Goal: Information Seeking & Learning: Understand process/instructions

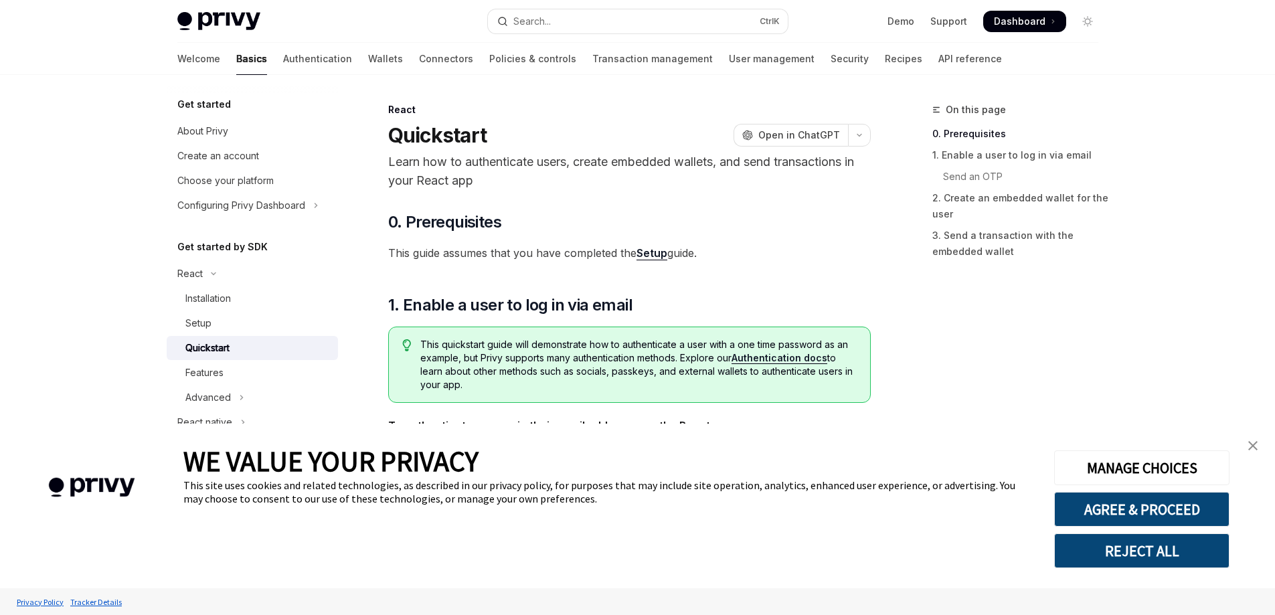
click at [1246, 444] on link "close banner" at bounding box center [1253, 445] width 27 height 27
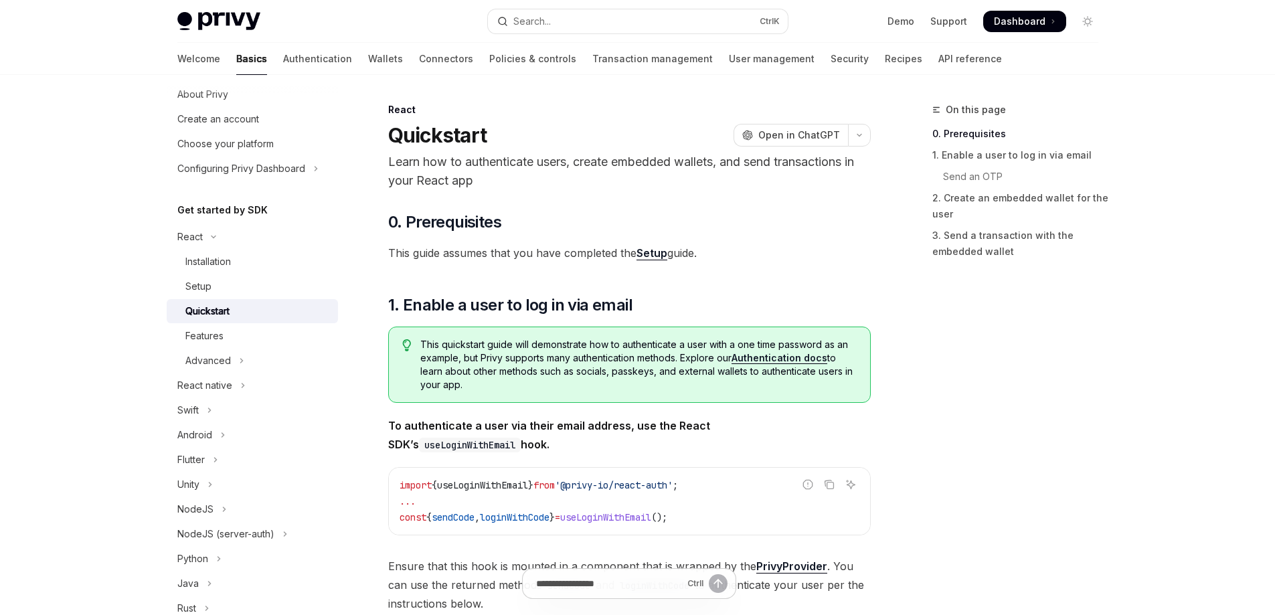
scroll to position [12, 0]
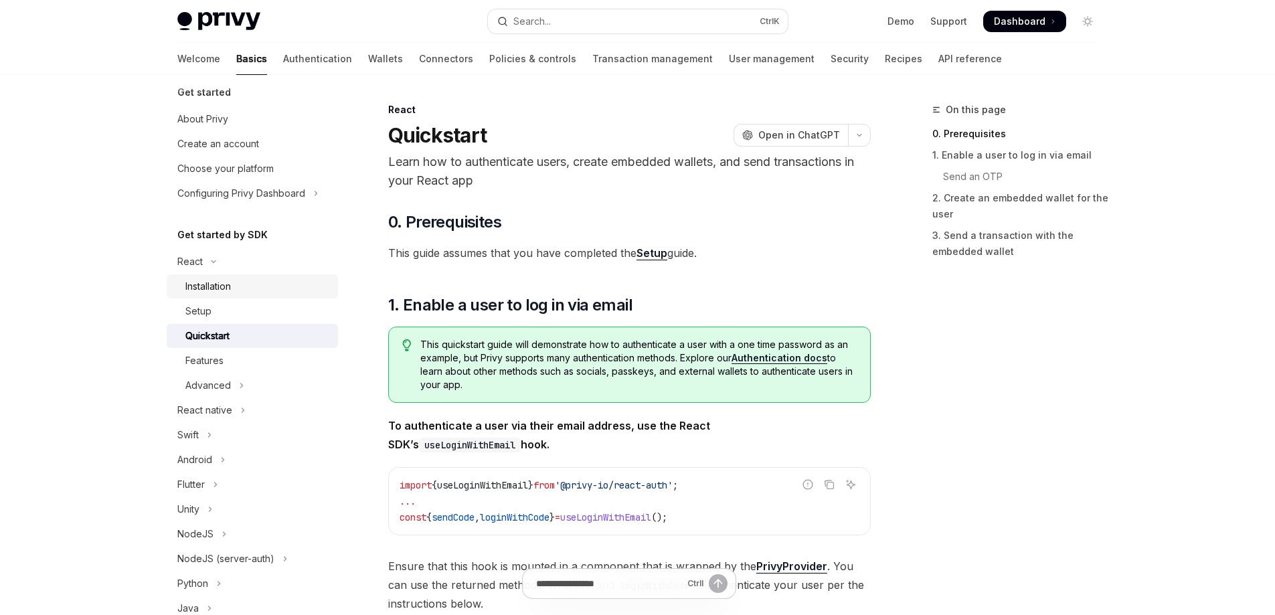
click at [275, 297] on link "Installation" at bounding box center [252, 286] width 171 height 24
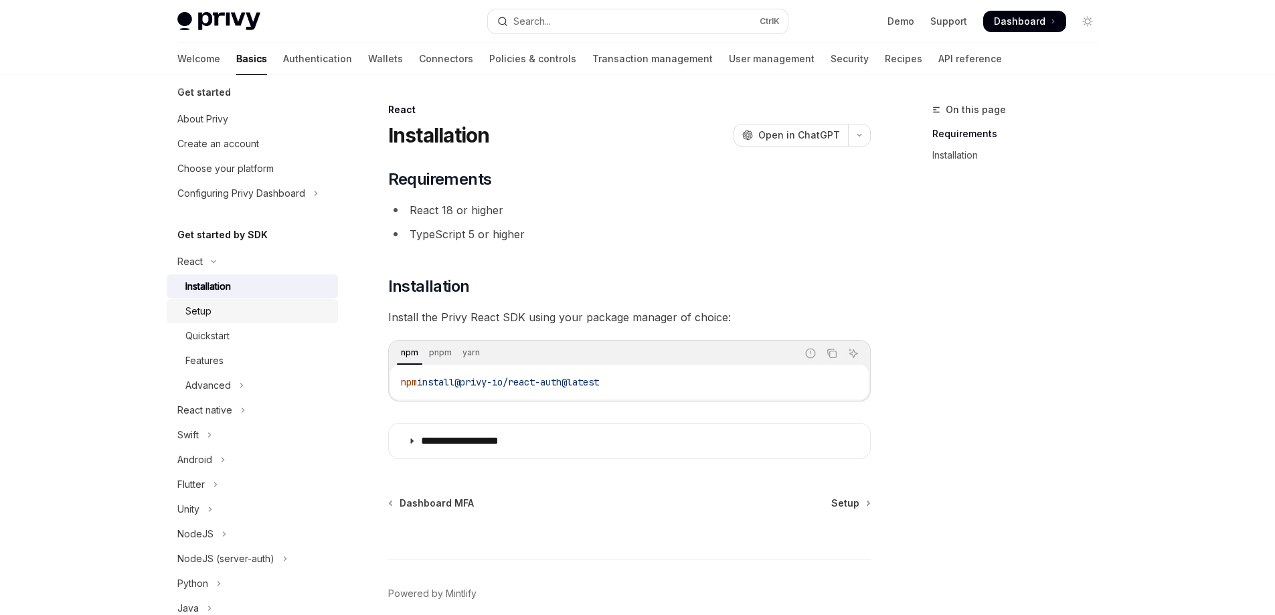
click at [258, 319] on div "Setup" at bounding box center [257, 311] width 145 height 16
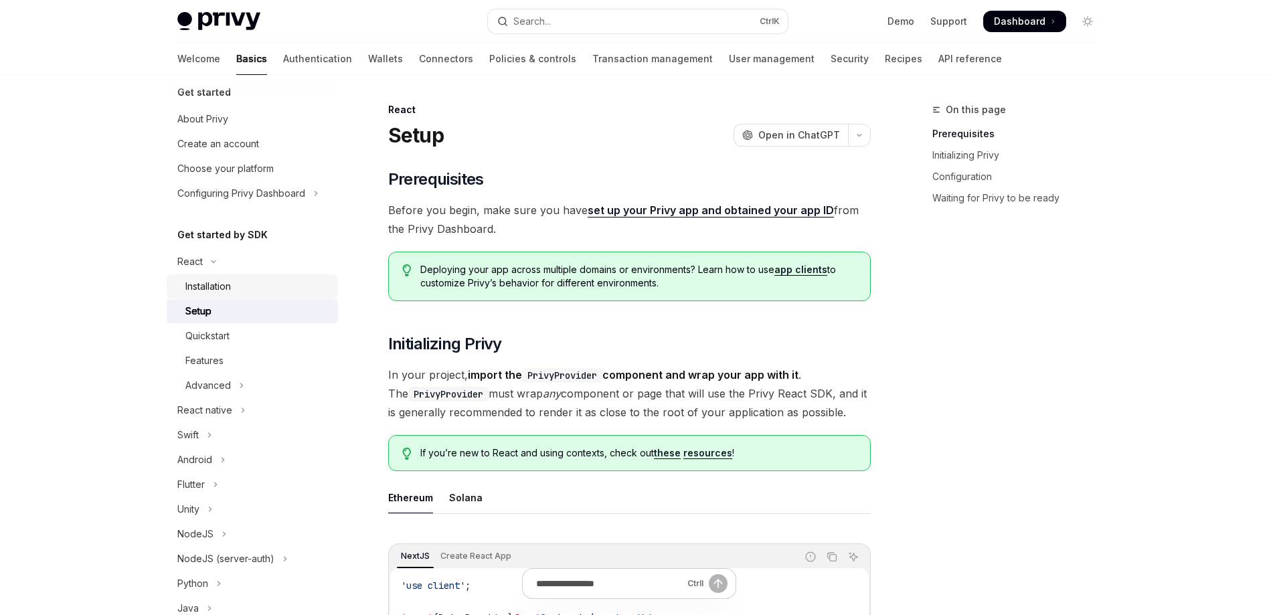
click at [234, 290] on div "Installation" at bounding box center [257, 286] width 145 height 16
type textarea "*"
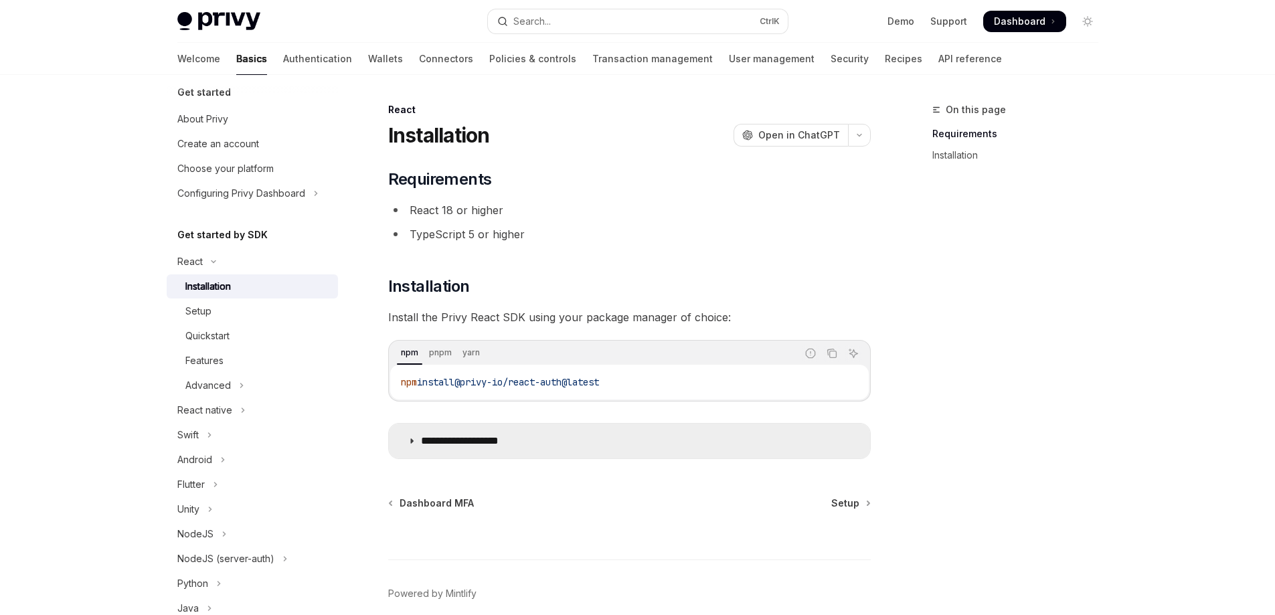
click at [461, 443] on p "**********" at bounding box center [476, 440] width 110 height 13
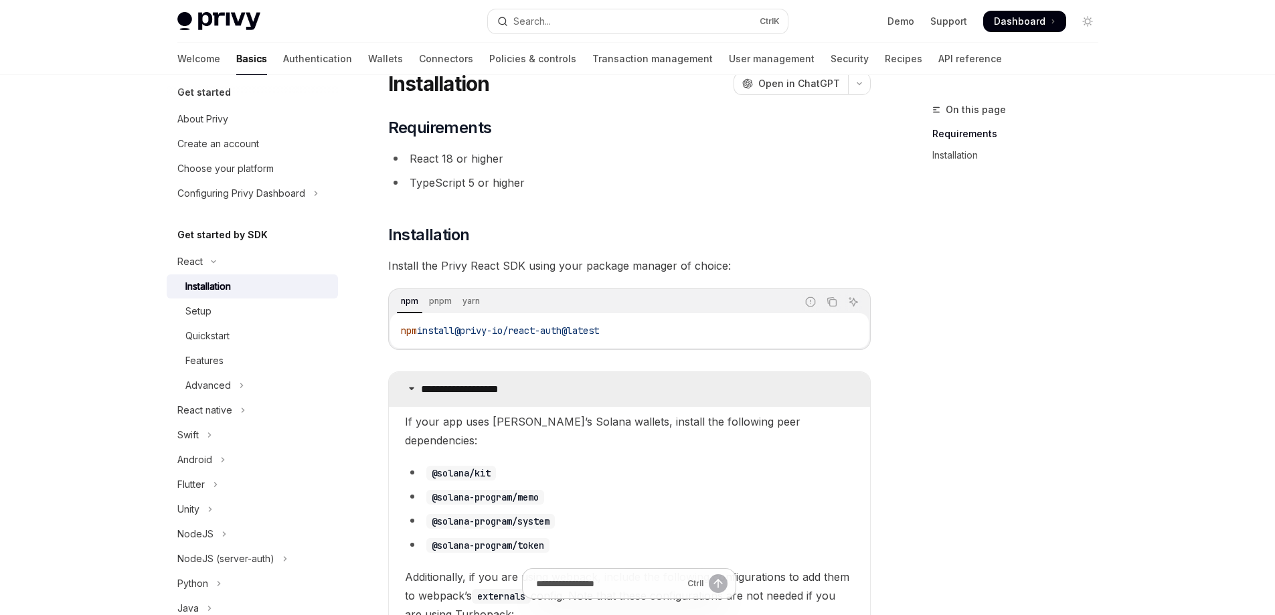
scroll to position [201, 0]
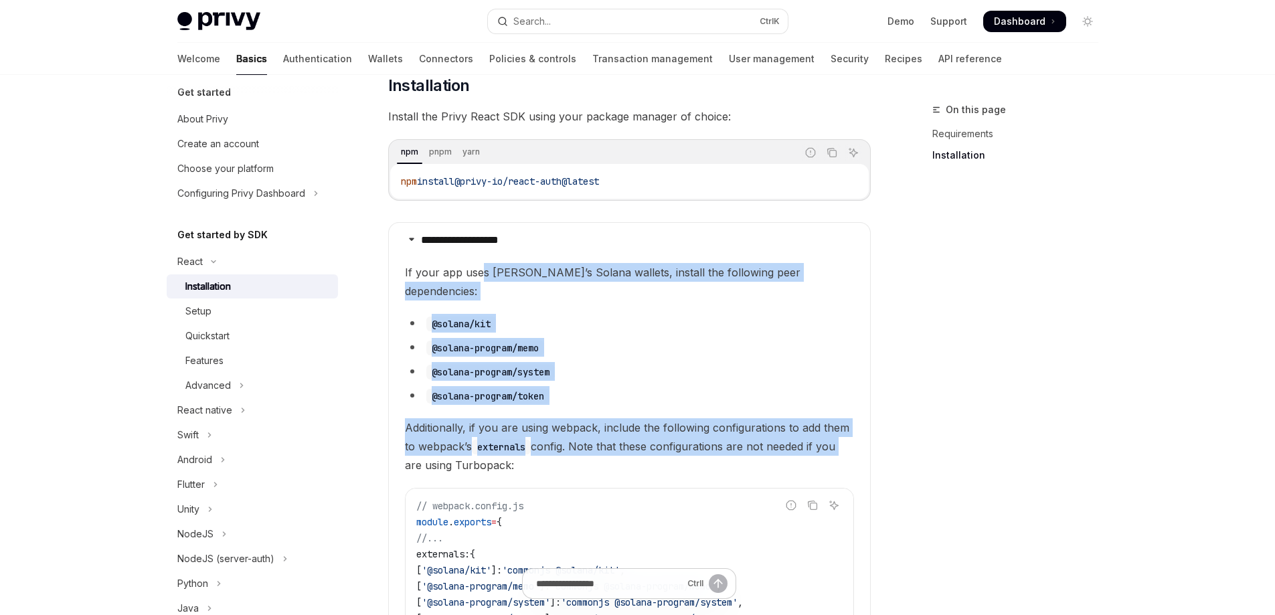
drag, startPoint x: 481, startPoint y: 278, endPoint x: 848, endPoint y: 427, distance: 396.0
click at [848, 427] on children "If your app uses Privy’s Solana wallets, install the following peer dependencie…" at bounding box center [629, 573] width 449 height 620
click at [848, 427] on span "Additionally, if you are using webpack, include the following configurations to…" at bounding box center [629, 446] width 449 height 56
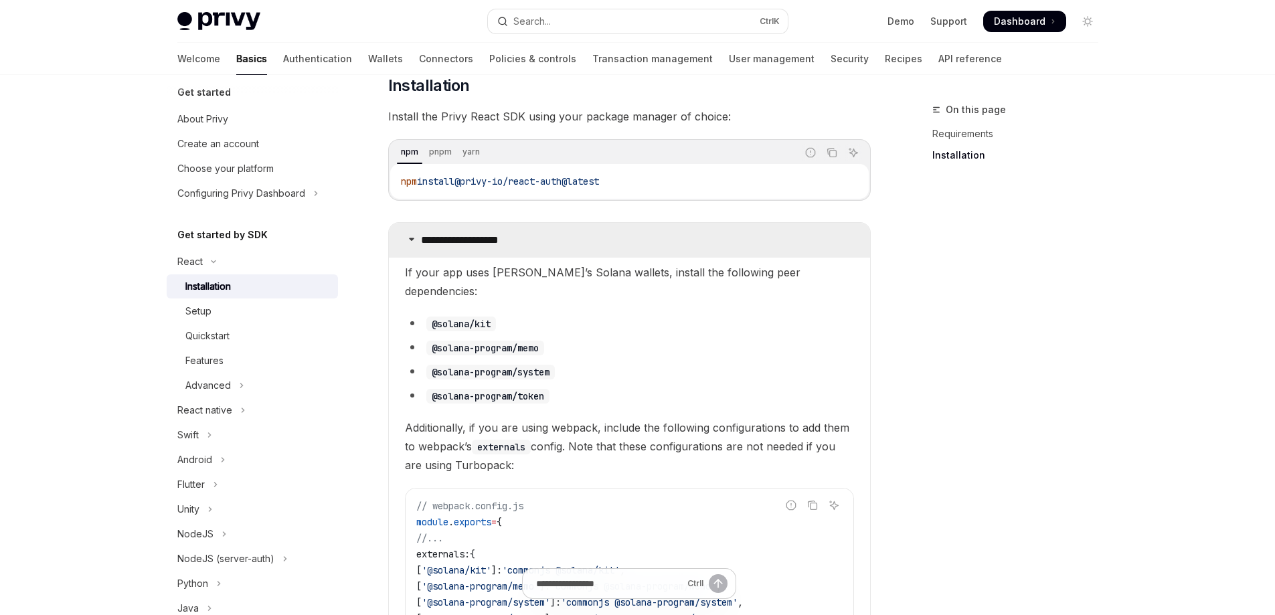
drag, startPoint x: 840, startPoint y: 446, endPoint x: 390, endPoint y: 244, distance: 493.1
click at [390, 244] on details "**********" at bounding box center [629, 558] width 483 height 672
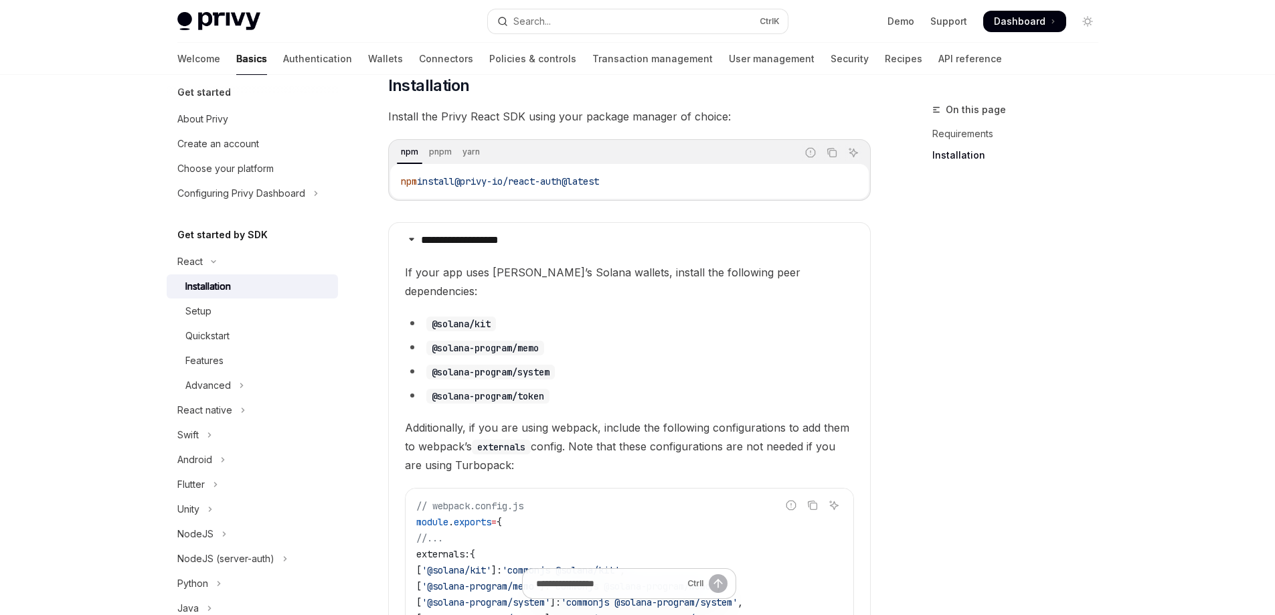
click at [394, 264] on details "**********" at bounding box center [629, 558] width 483 height 672
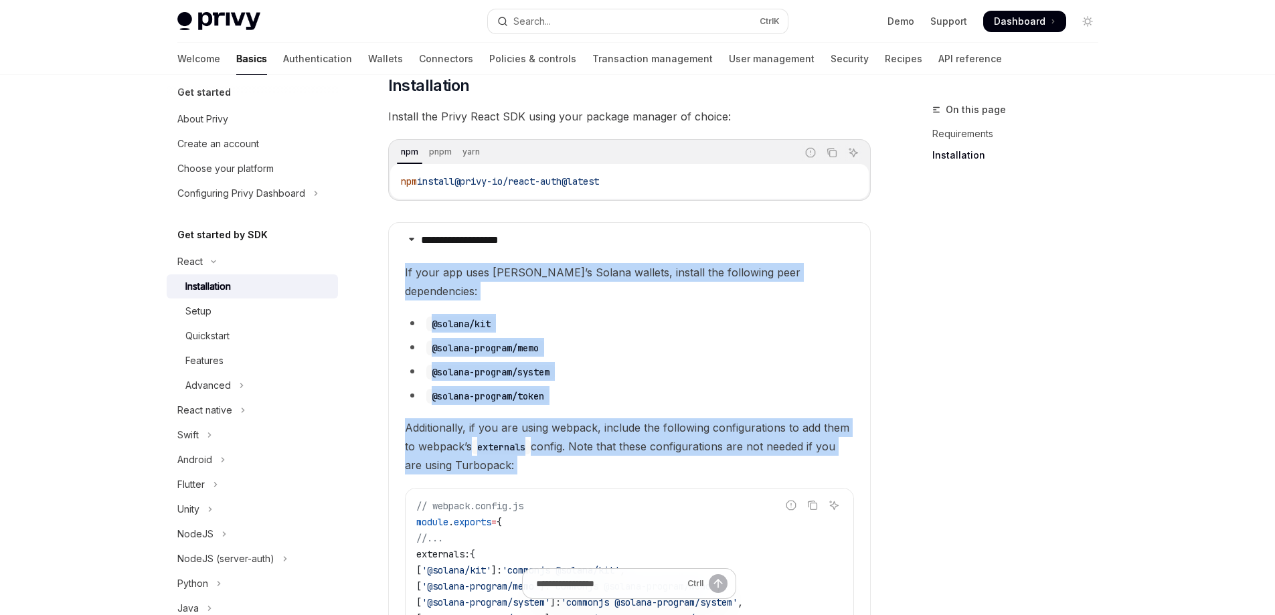
drag, startPoint x: 394, startPoint y: 264, endPoint x: 639, endPoint y: 442, distance: 302.8
click at [639, 442] on details "**********" at bounding box center [629, 558] width 483 height 672
click at [639, 442] on span "Additionally, if you are using webpack, include the following configurations to…" at bounding box center [629, 446] width 449 height 56
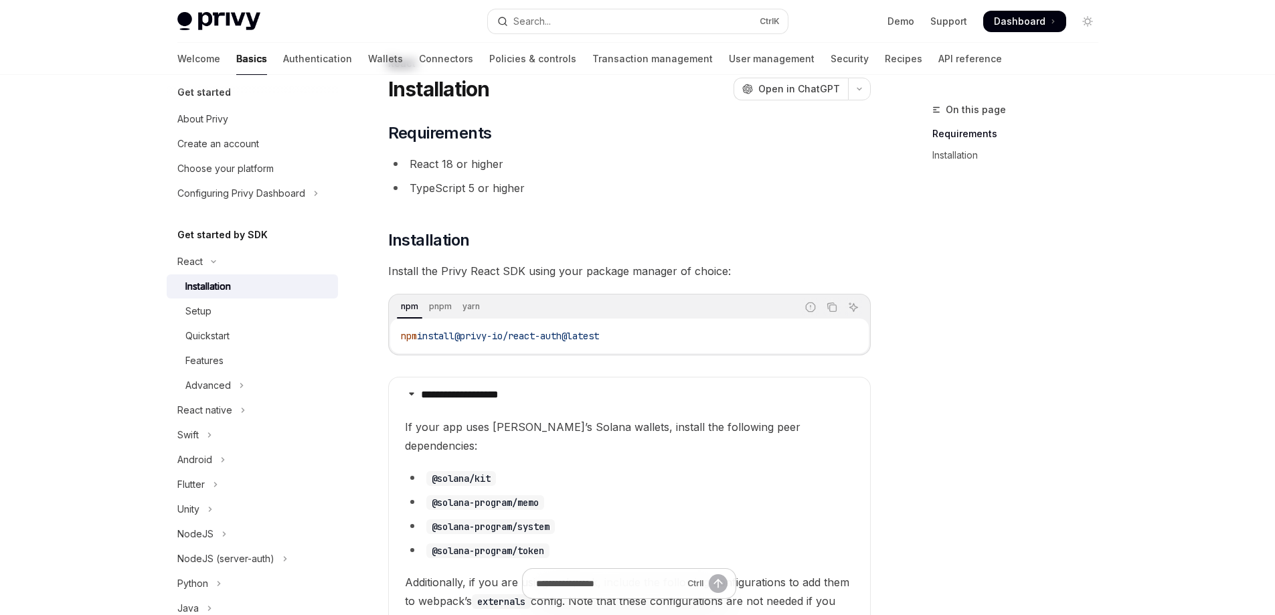
scroll to position [0, 0]
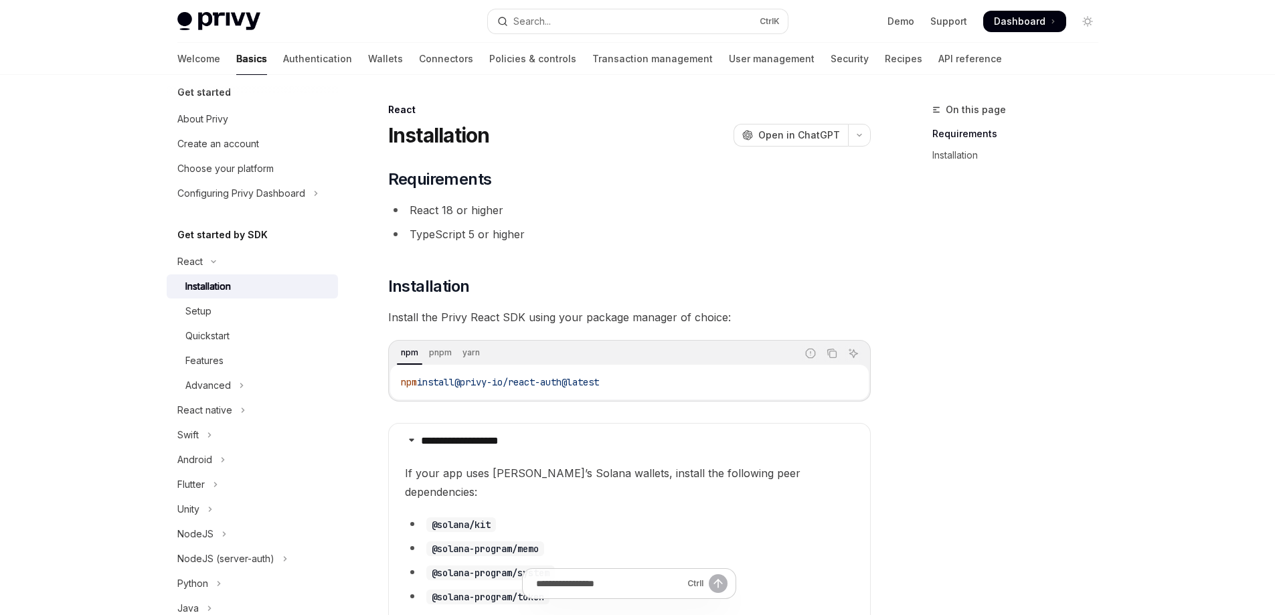
click at [1028, 22] on span "Dashboard" at bounding box center [1020, 21] width 52 height 13
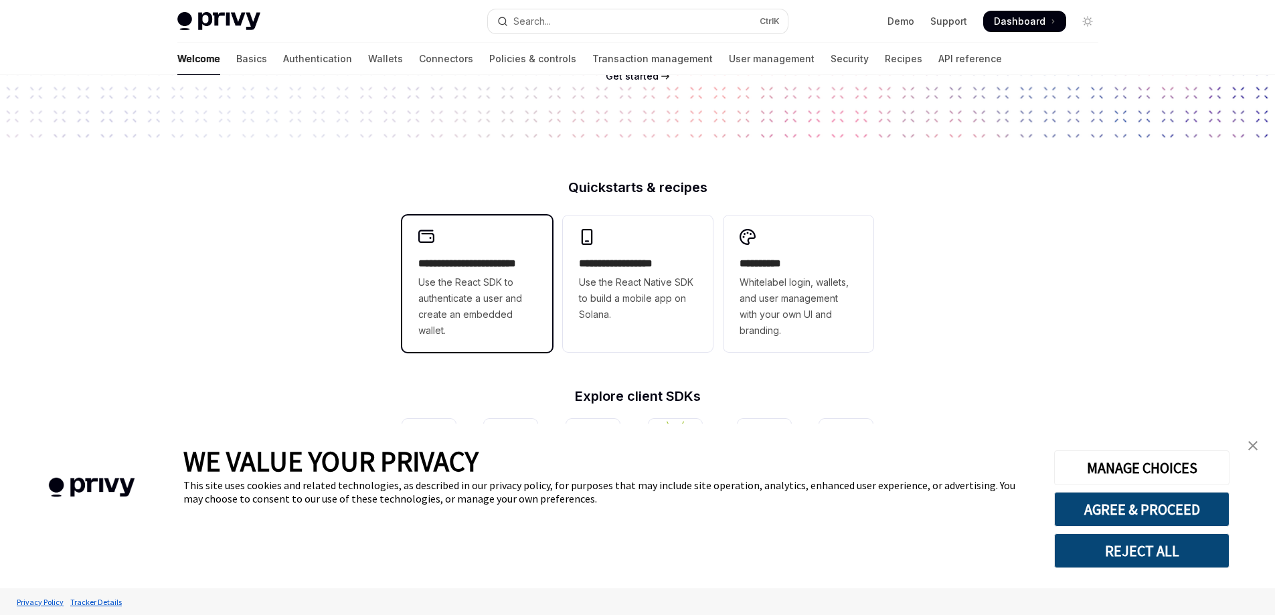
scroll to position [268, 0]
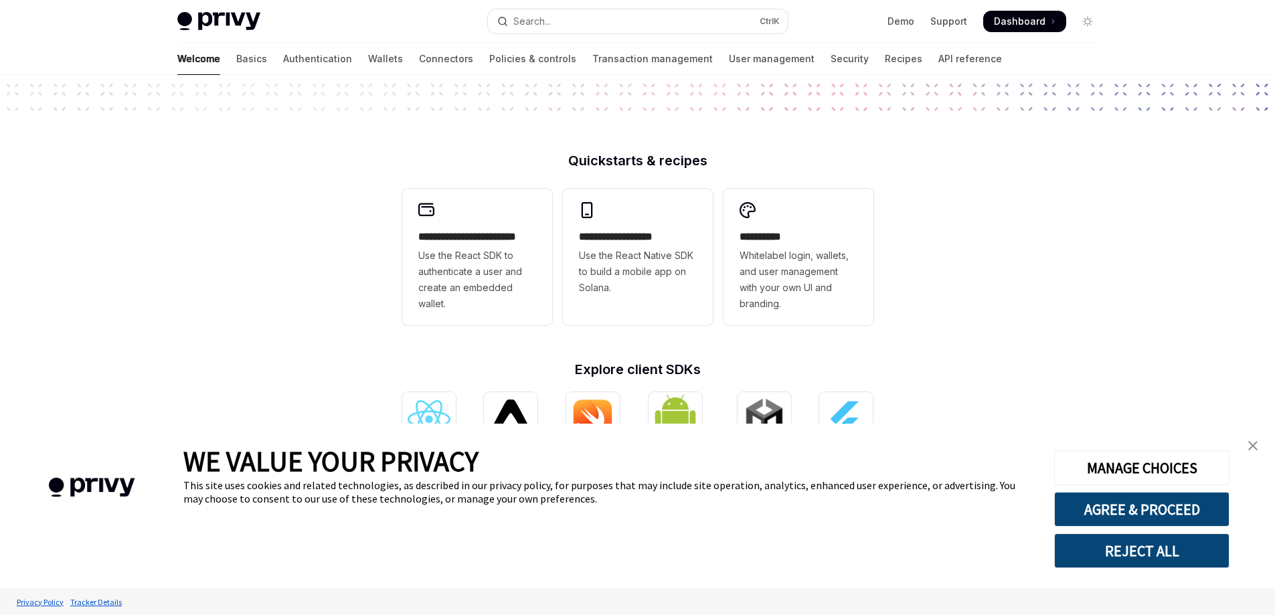
click at [1253, 445] on img "close banner" at bounding box center [1252, 445] width 9 height 9
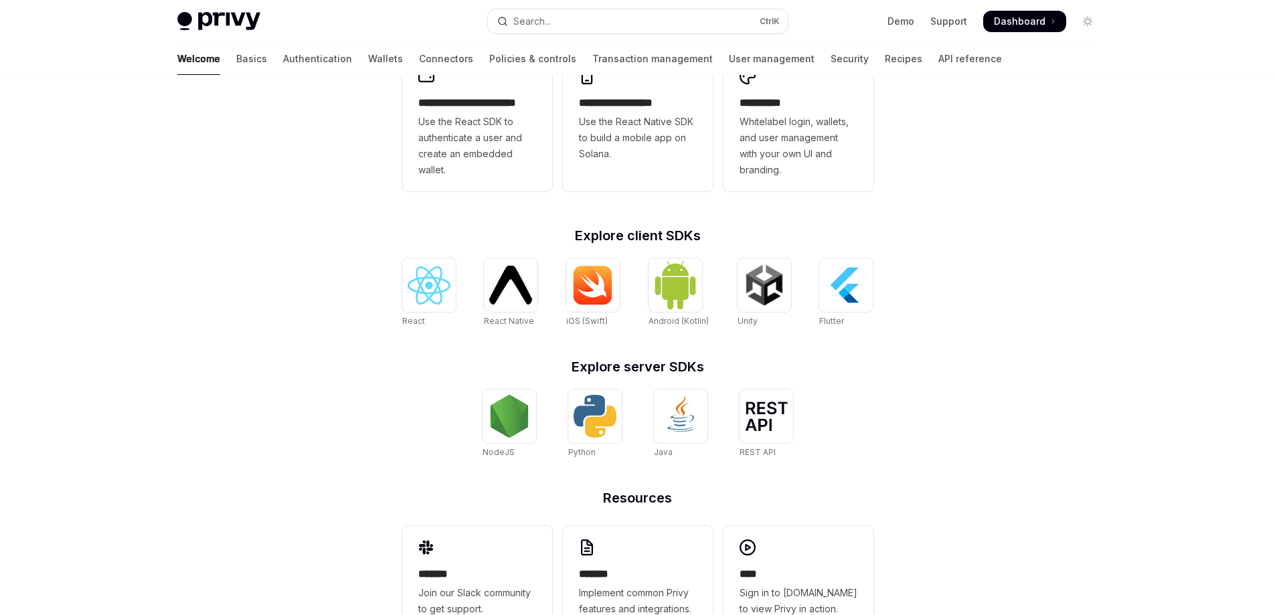
scroll to position [449, 0]
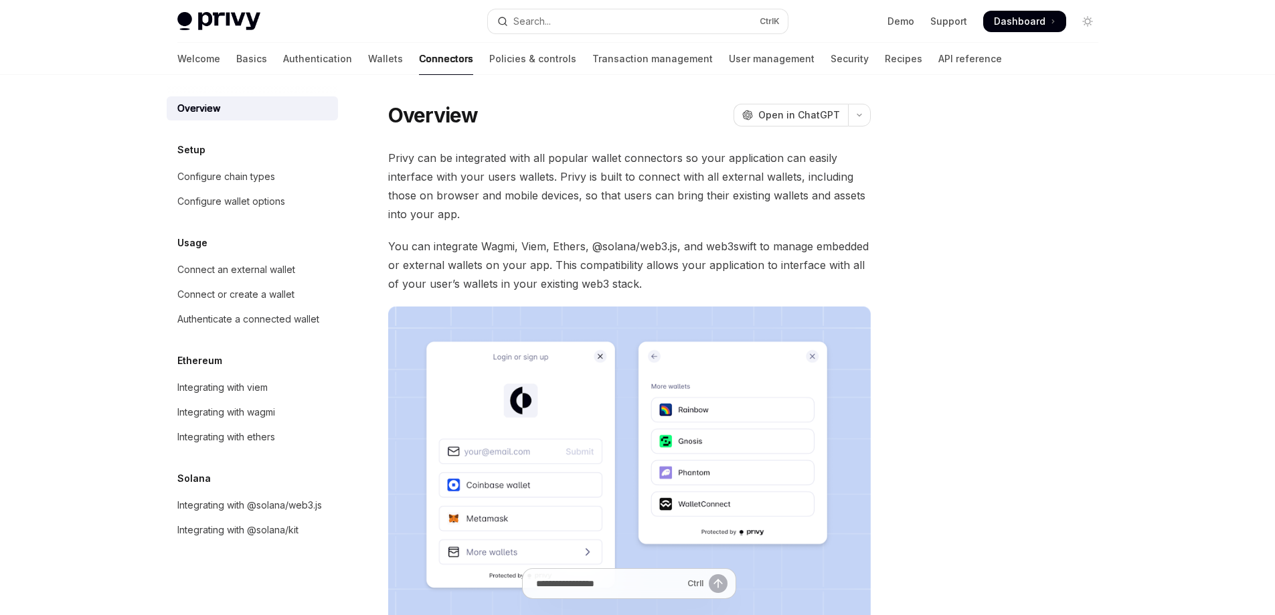
type textarea "*"
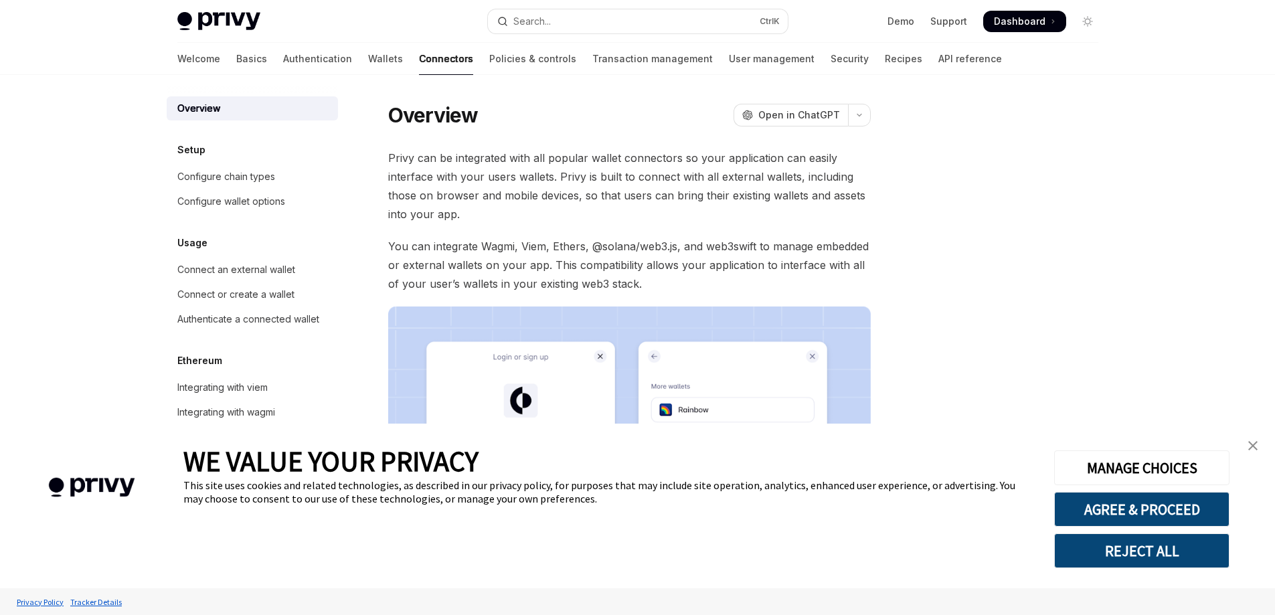
click at [1190, 542] on button "REJECT ALL" at bounding box center [1141, 550] width 175 height 35
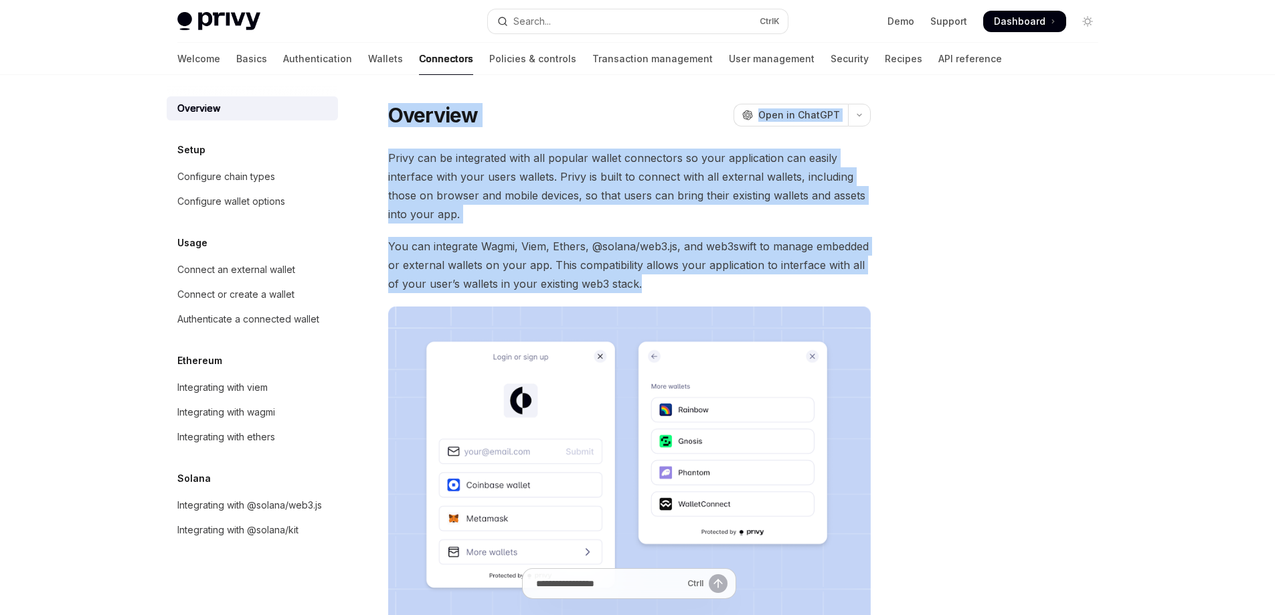
drag, startPoint x: 475, startPoint y: 128, endPoint x: 707, endPoint y: 286, distance: 280.7
click at [707, 286] on div "Overview OpenAI Open in ChatGPT OpenAI Open in ChatGPT Privy can be integrated …" at bounding box center [638, 471] width 942 height 792
click at [707, 286] on span "You can integrate Wagmi, Viem, Ethers, @solana/web3.js, and web3swift to manage…" at bounding box center [629, 265] width 483 height 56
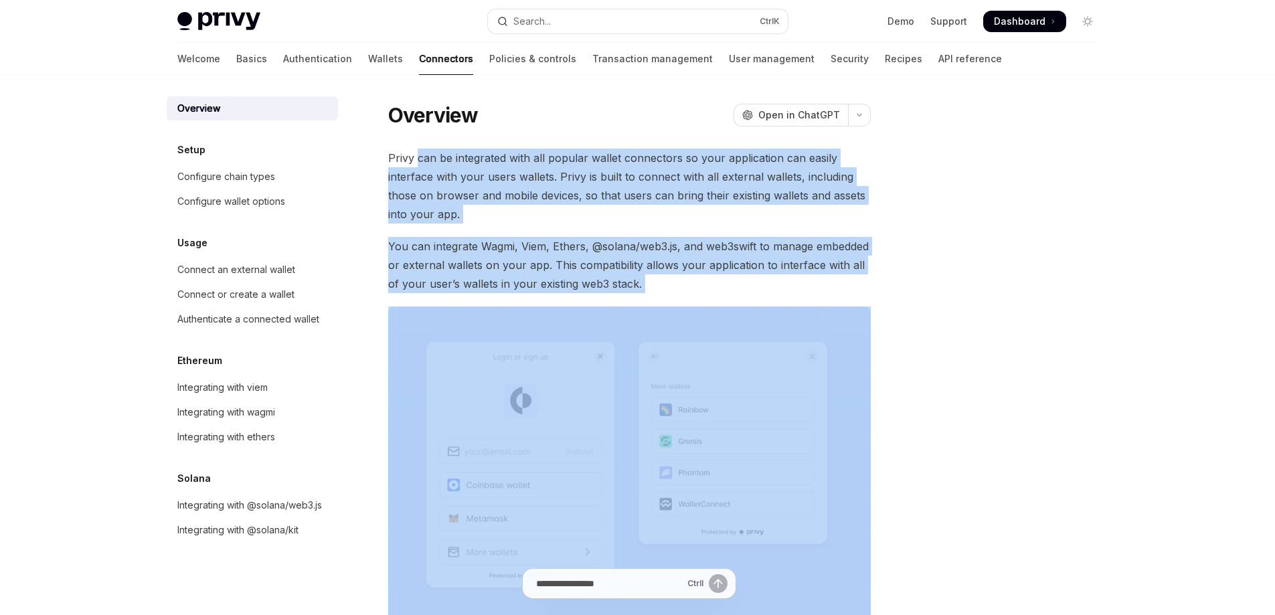
drag, startPoint x: 707, startPoint y: 286, endPoint x: 418, endPoint y: 131, distance: 328.2
click at [418, 131] on div "Overview OpenAI Open in ChatGPT OpenAI Open in ChatGPT Privy can be integrated …" at bounding box center [504, 485] width 739 height 766
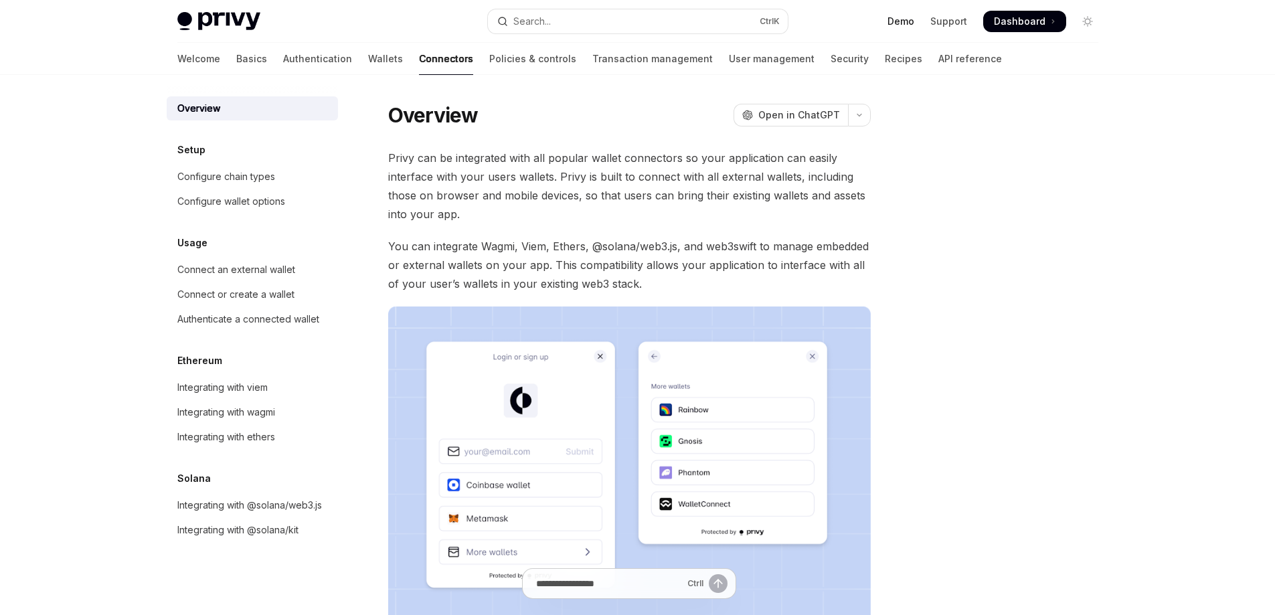
click at [902, 19] on link "Demo" at bounding box center [901, 21] width 27 height 13
click at [805, 118] on span "Open in ChatGPT" at bounding box center [799, 114] width 82 height 13
